Goal: Find specific page/section: Find specific page/section

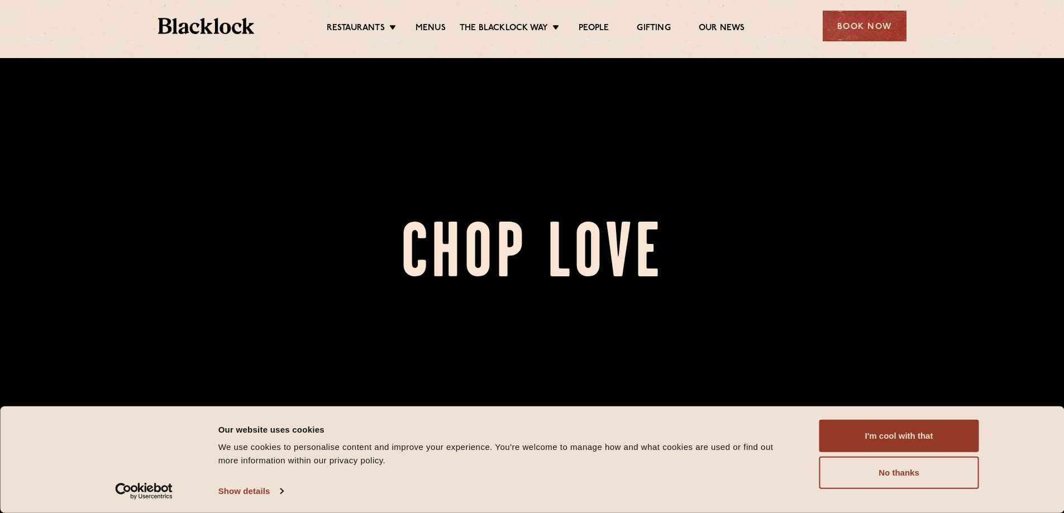
scroll to position [223, 0]
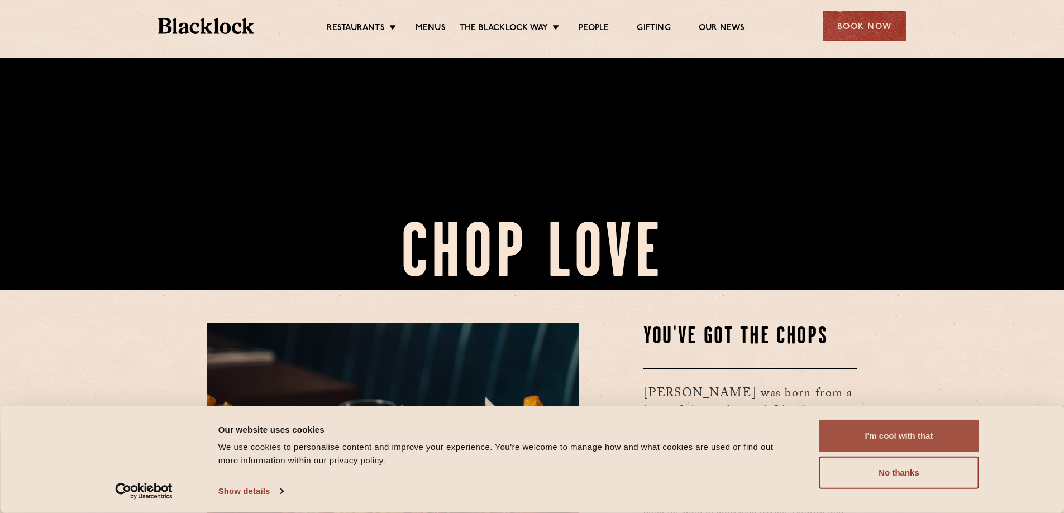
click at [930, 438] on button "I'm cool with that" at bounding box center [899, 436] width 160 height 32
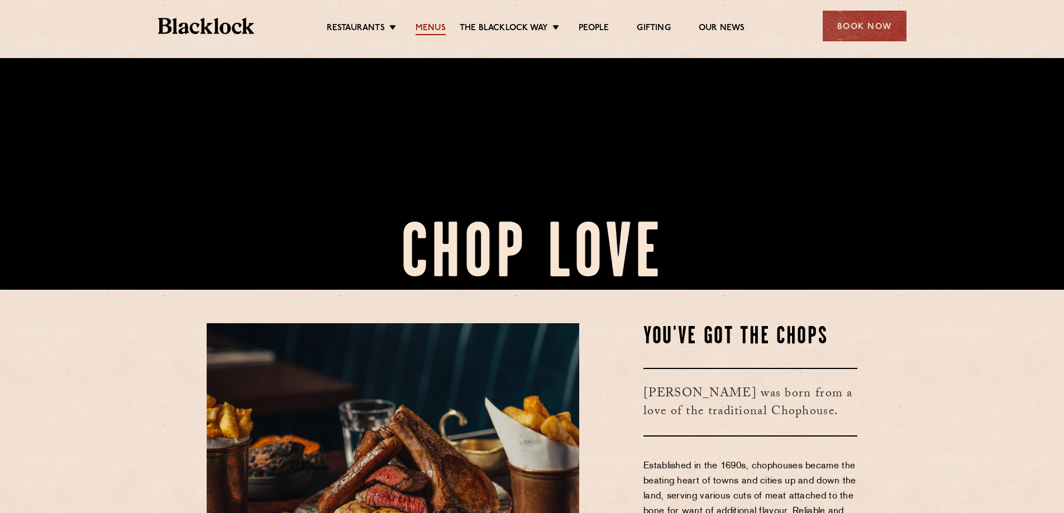
click at [423, 27] on link "Menus" at bounding box center [430, 29] width 30 height 12
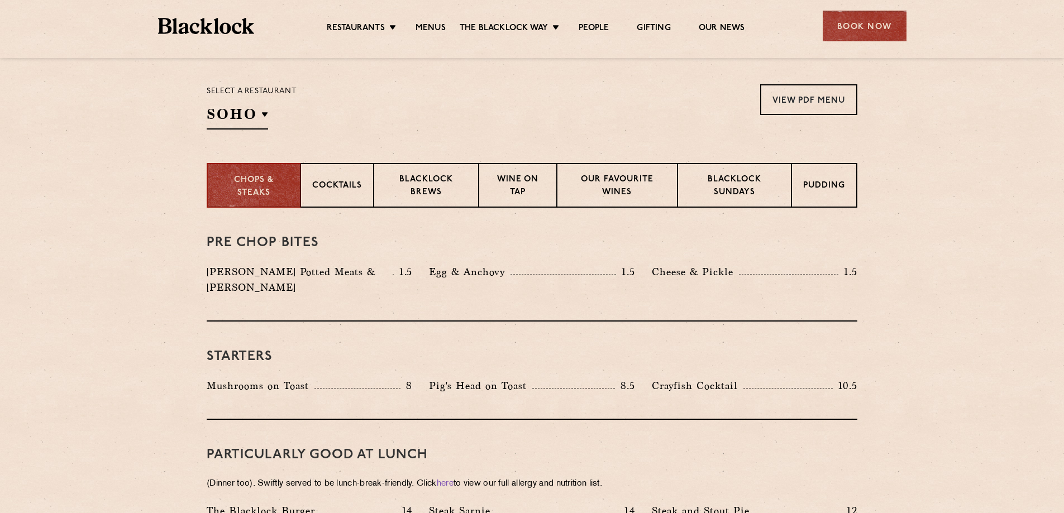
scroll to position [167, 0]
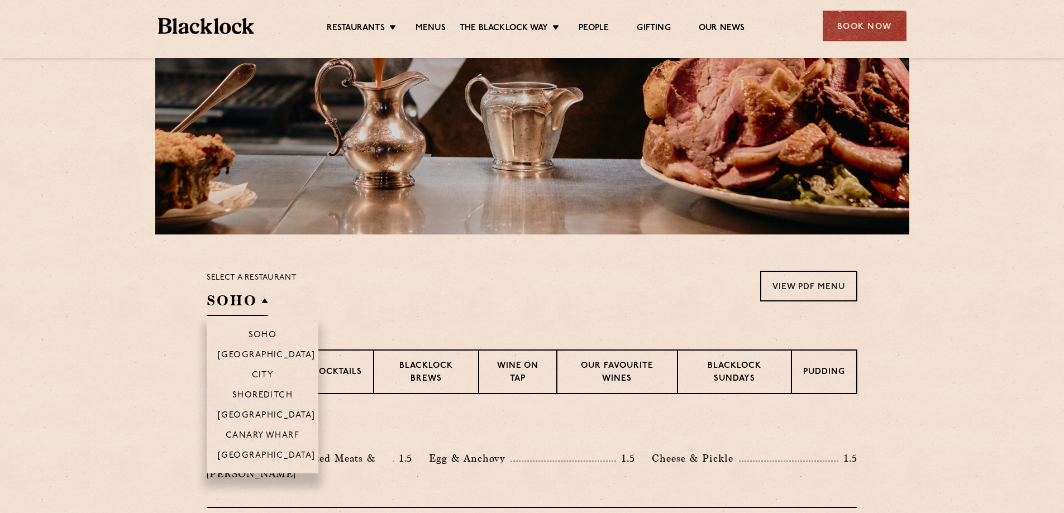
click at [251, 313] on h2 "SOHO" at bounding box center [237, 303] width 61 height 25
click at [264, 453] on p "[GEOGRAPHIC_DATA]" at bounding box center [267, 456] width 98 height 11
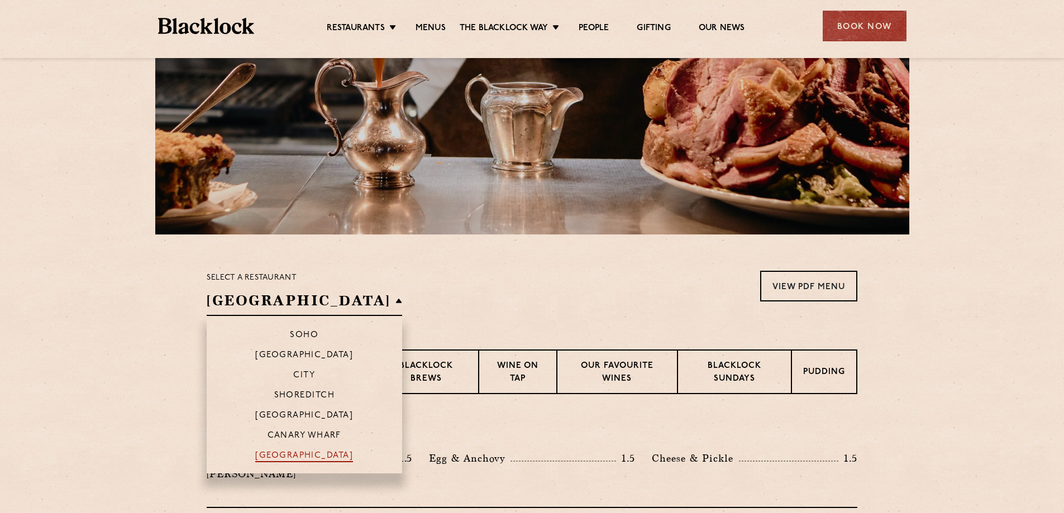
click at [266, 454] on p "[GEOGRAPHIC_DATA]" at bounding box center [304, 456] width 98 height 11
click at [264, 452] on p "[GEOGRAPHIC_DATA]" at bounding box center [304, 456] width 98 height 11
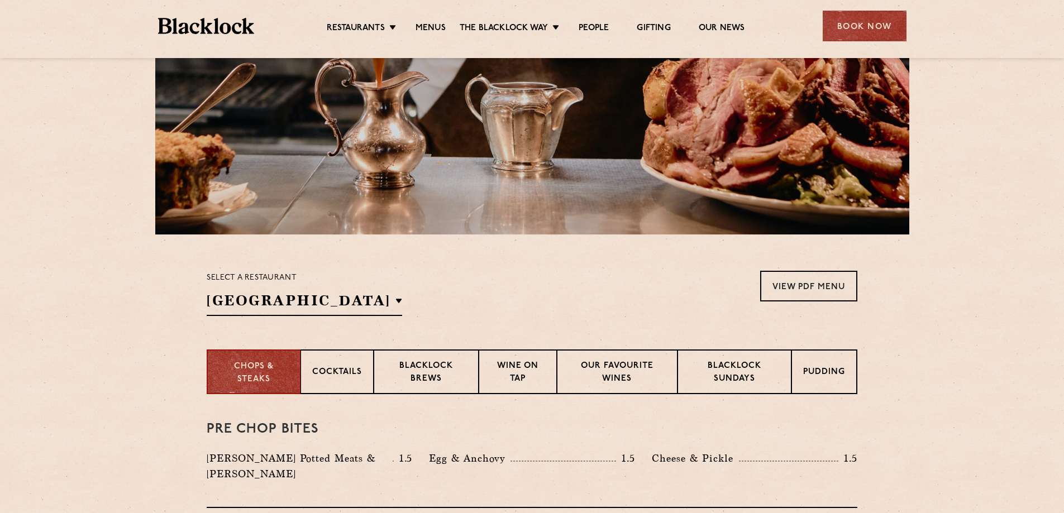
click at [959, 382] on section "Chops & Steaks Cocktails [PERSON_NAME] Brews Wine on Tap Our favourite wines [P…" at bounding box center [532, 371] width 1064 height 45
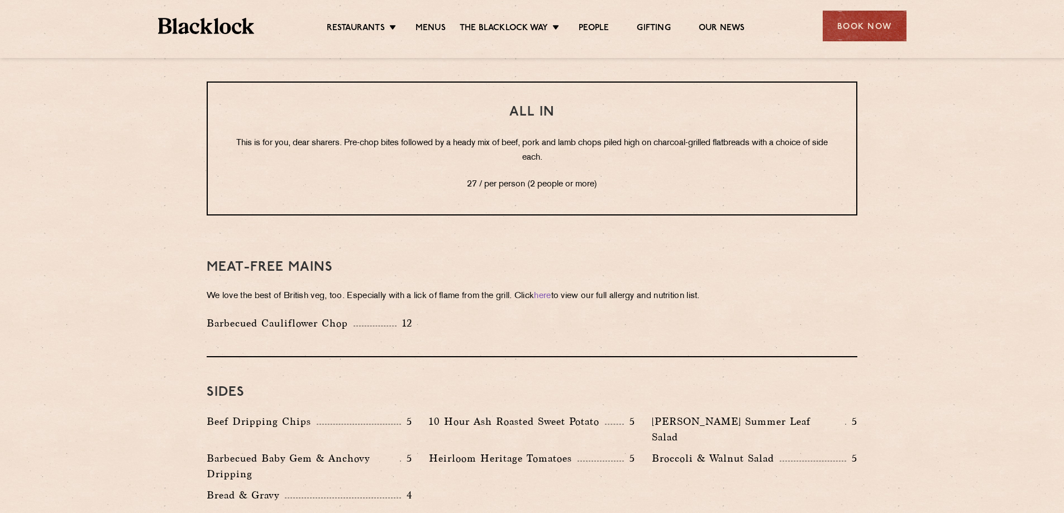
scroll to position [1284, 0]
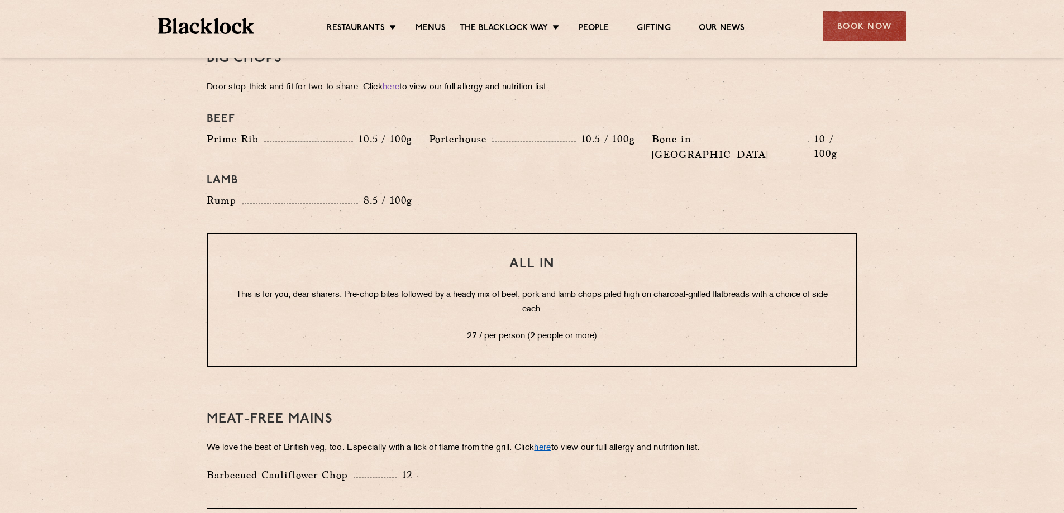
click at [550, 444] on link "here" at bounding box center [542, 448] width 17 height 8
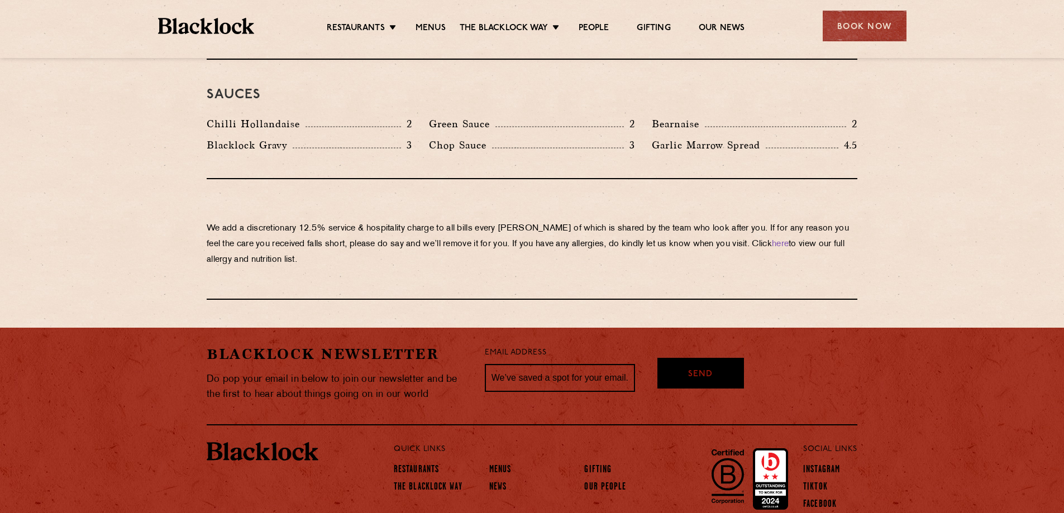
scroll to position [1915, 0]
